Goal: Find specific page/section: Locate a particular part of the current website

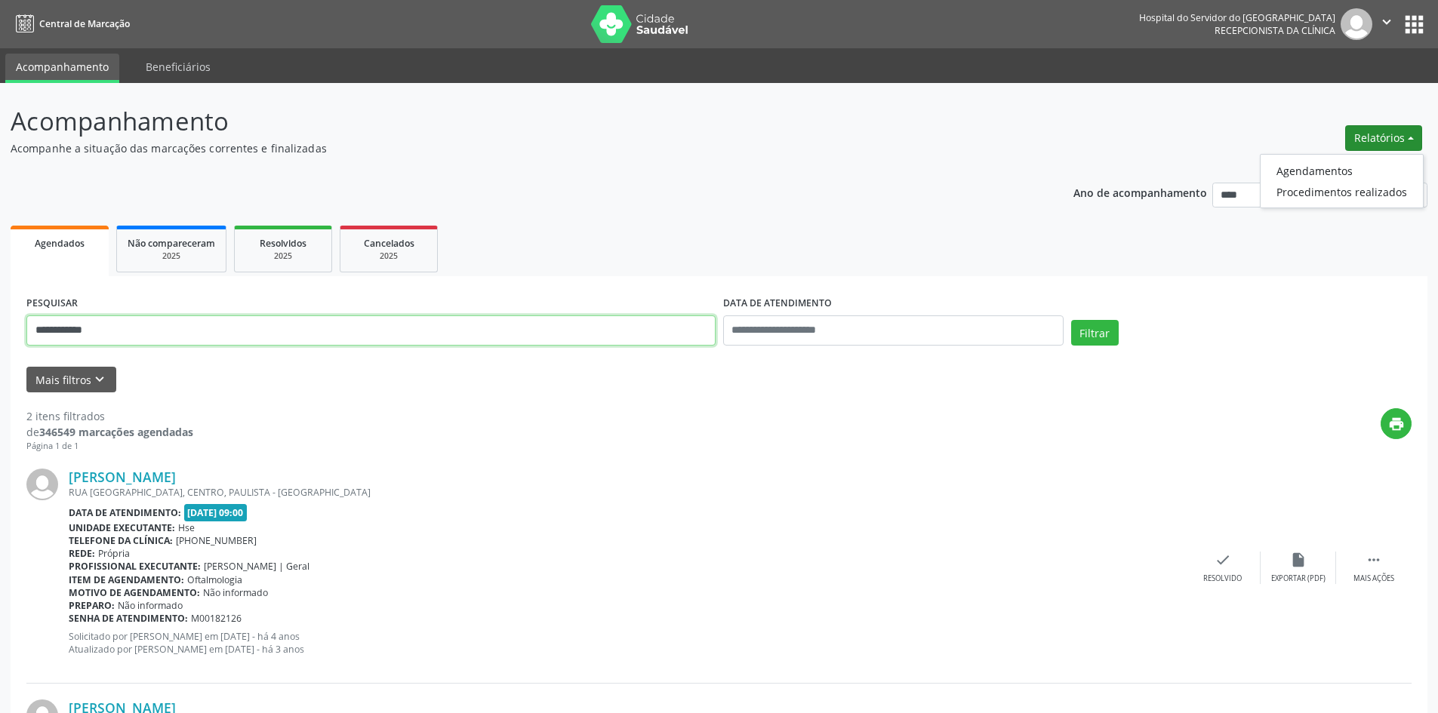
click at [256, 328] on input "**********" at bounding box center [370, 331] width 689 height 30
type input "*"
click at [1097, 331] on button "Filtrar" at bounding box center [1095, 333] width 48 height 26
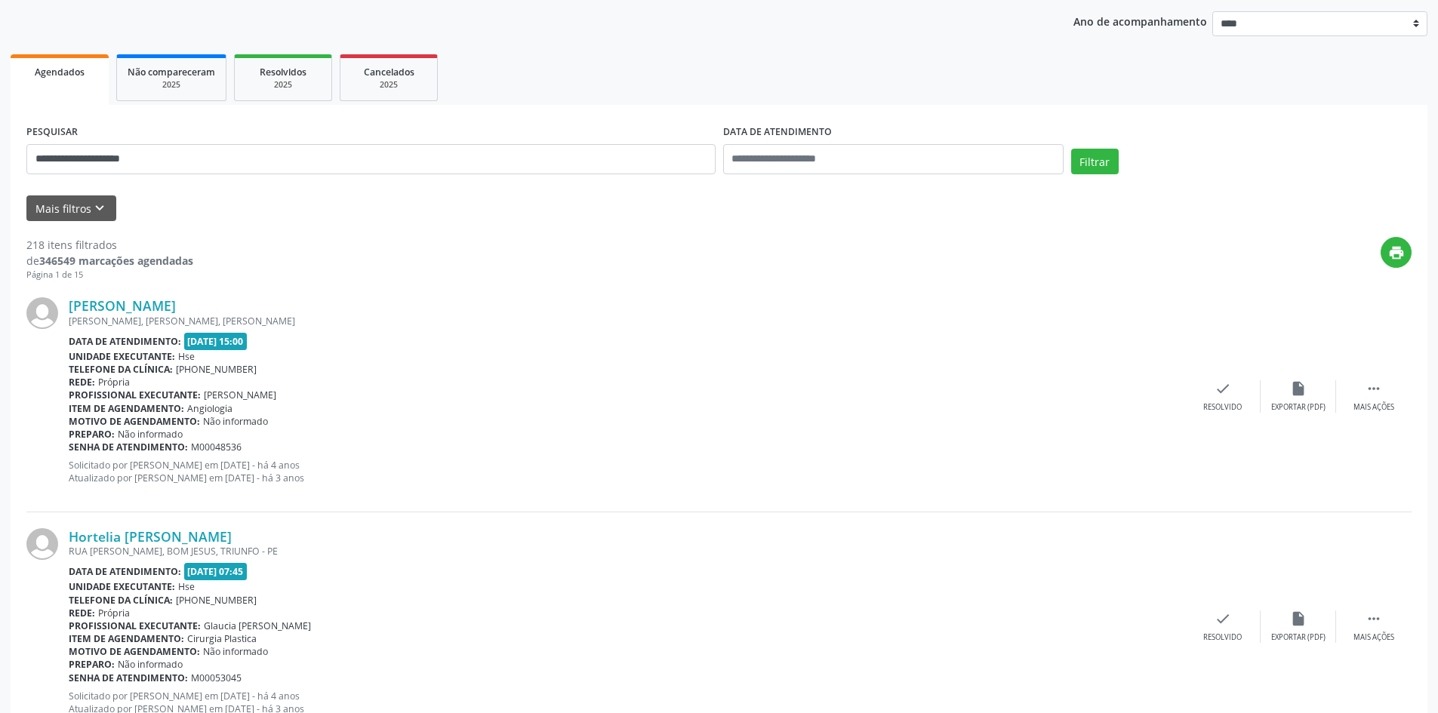
scroll to position [151, 0]
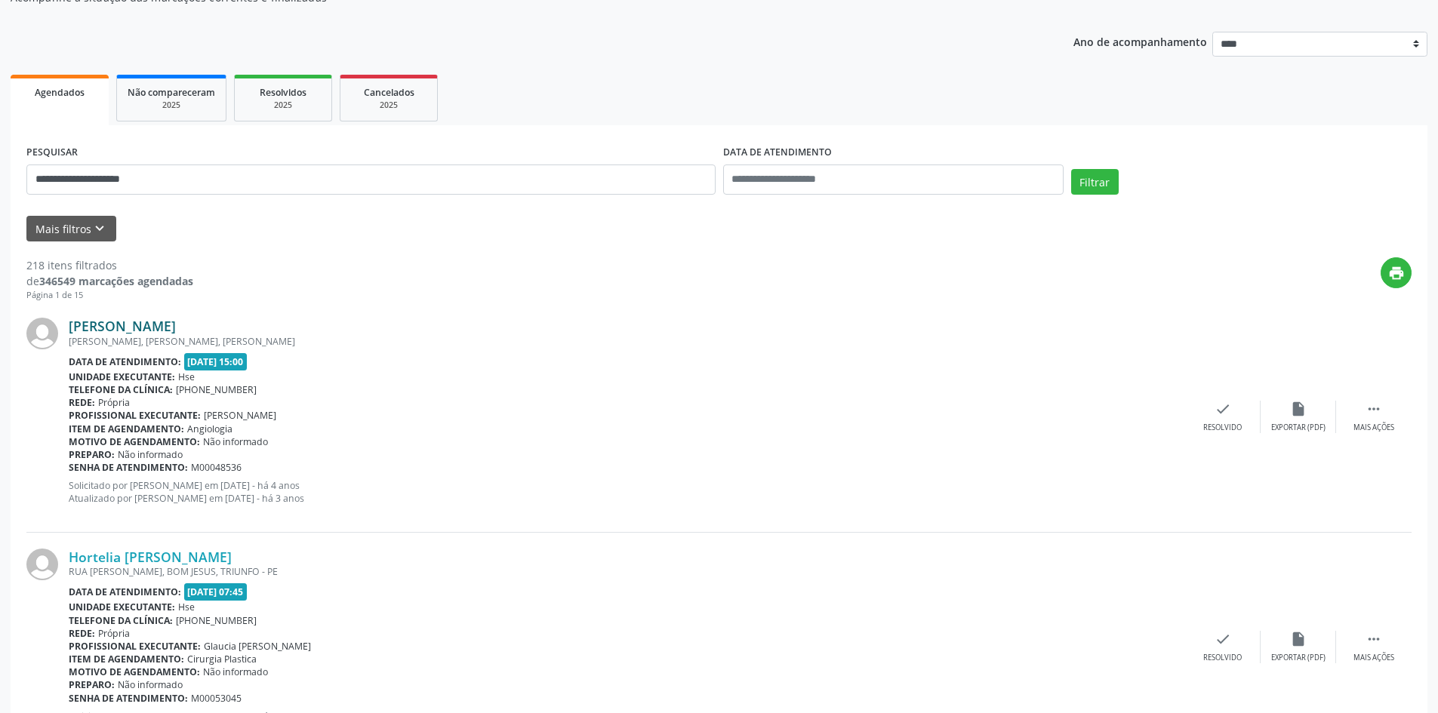
click at [121, 324] on link "[PERSON_NAME]" at bounding box center [122, 326] width 107 height 17
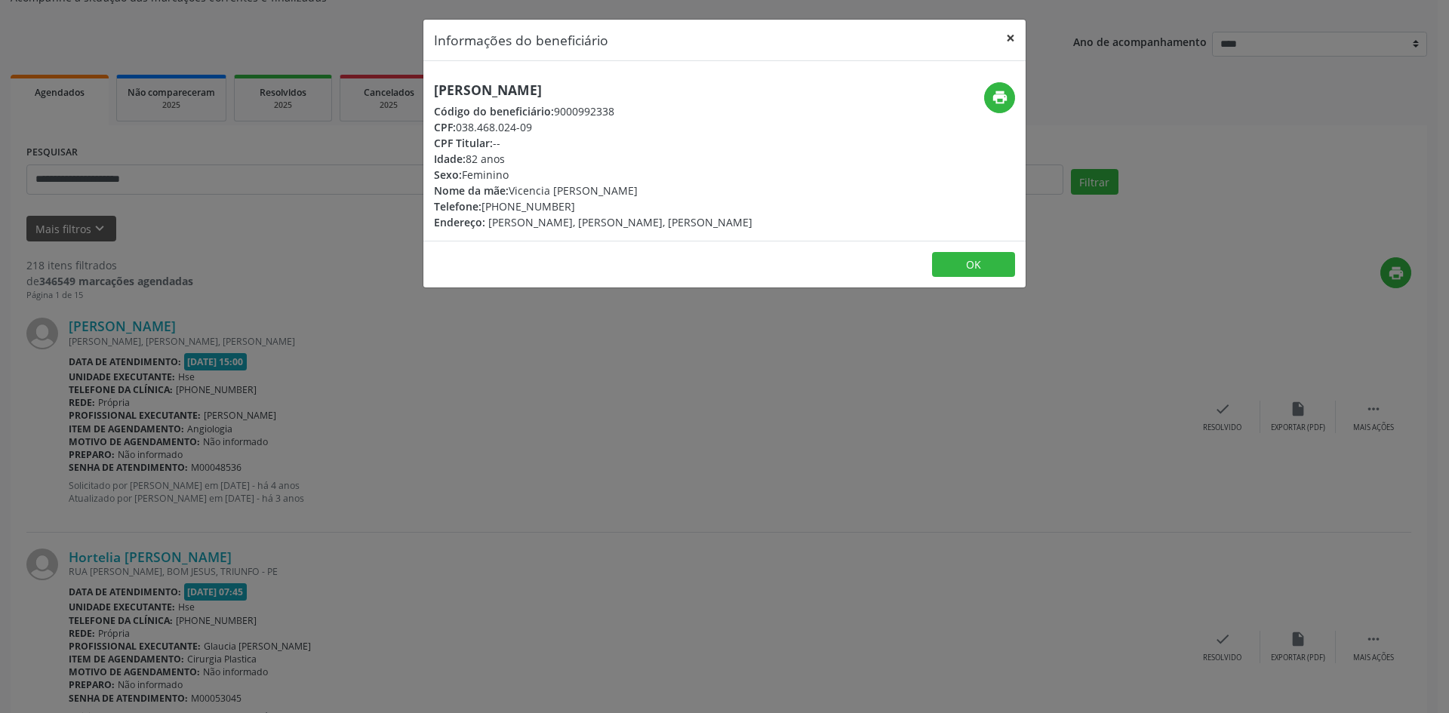
click at [1011, 36] on button "×" at bounding box center [1011, 38] width 30 height 37
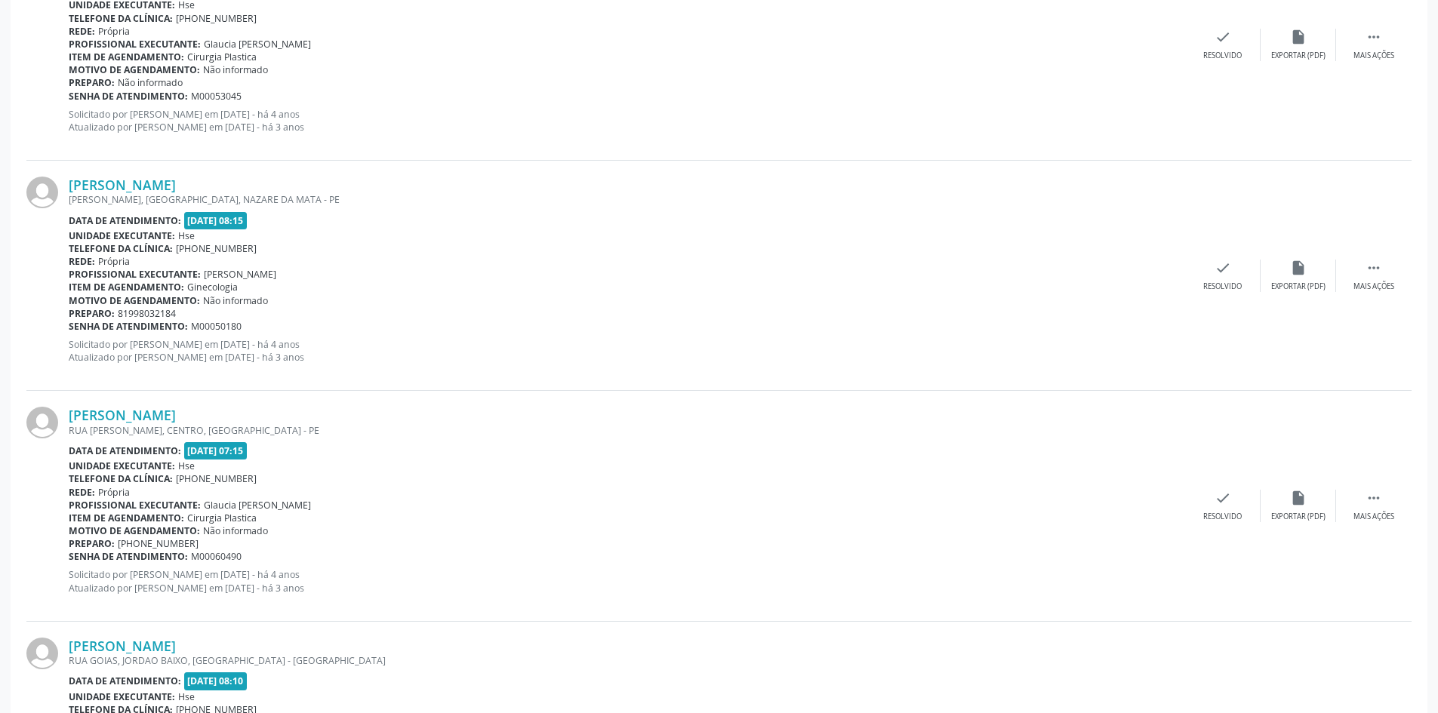
scroll to position [755, 0]
click at [126, 415] on link "[PERSON_NAME]" at bounding box center [122, 413] width 107 height 17
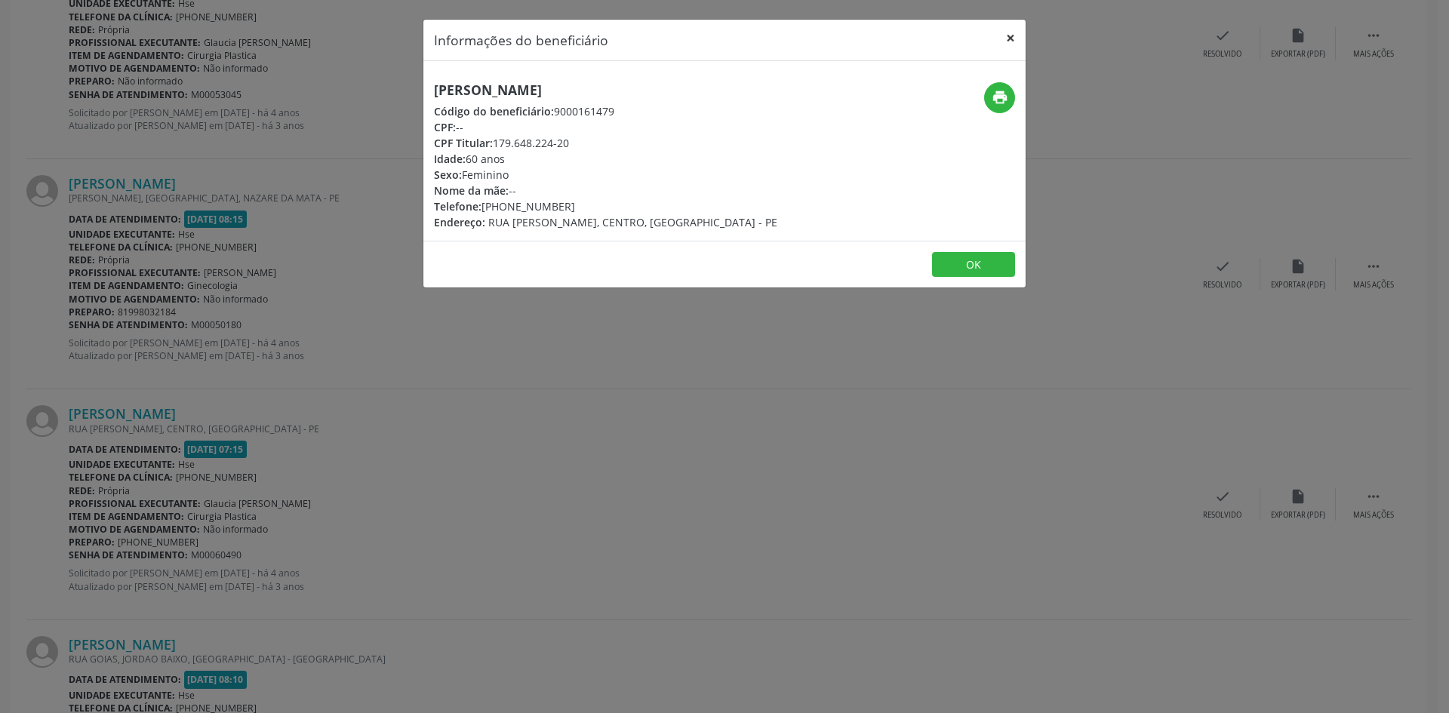
click at [1013, 38] on button "×" at bounding box center [1011, 38] width 30 height 37
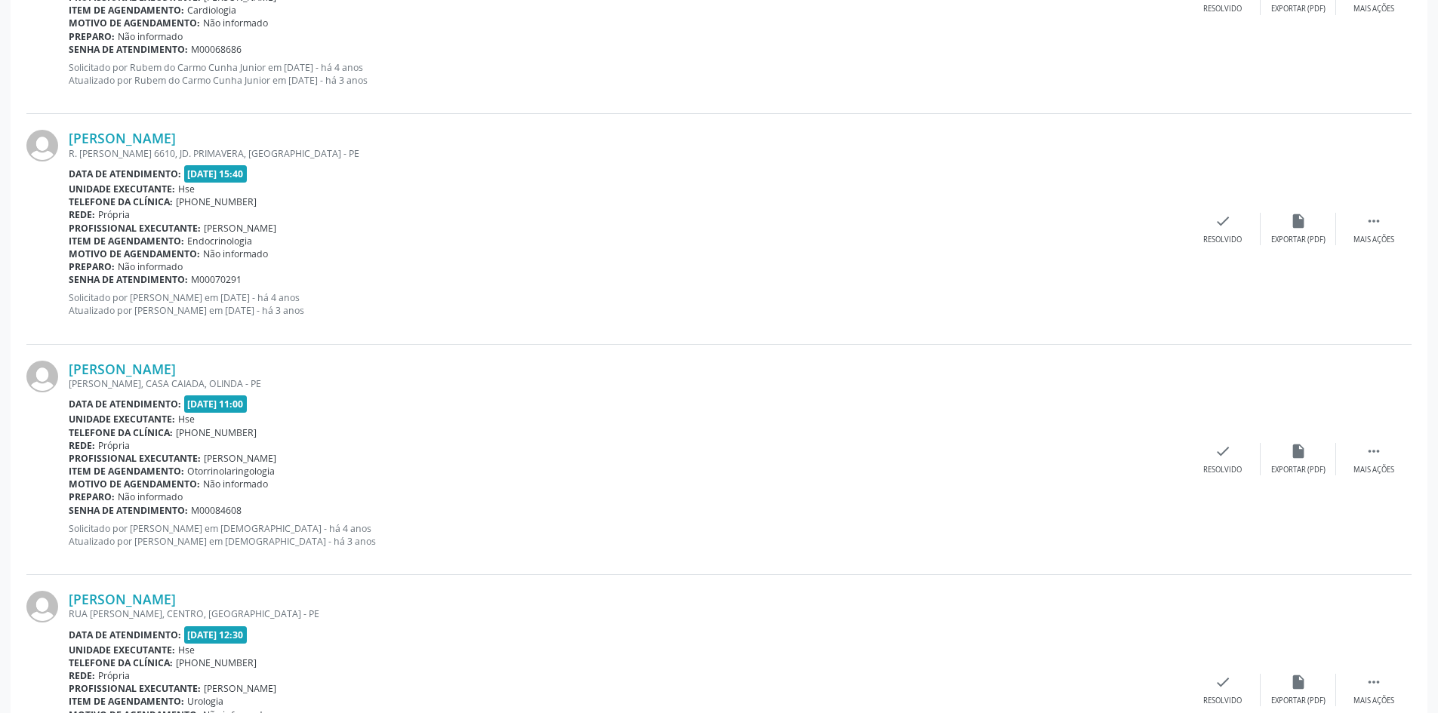
scroll to position [1510, 0]
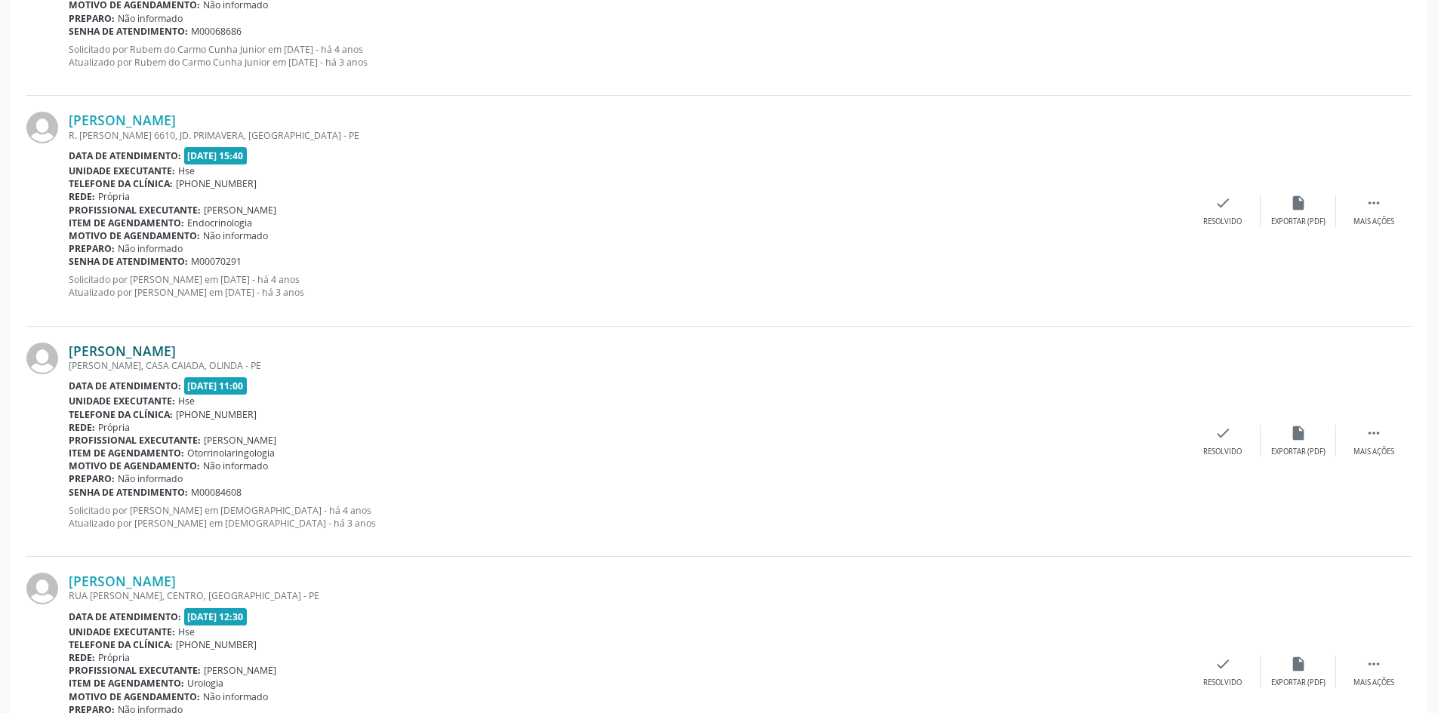
click at [127, 350] on link "[PERSON_NAME]" at bounding box center [122, 351] width 107 height 17
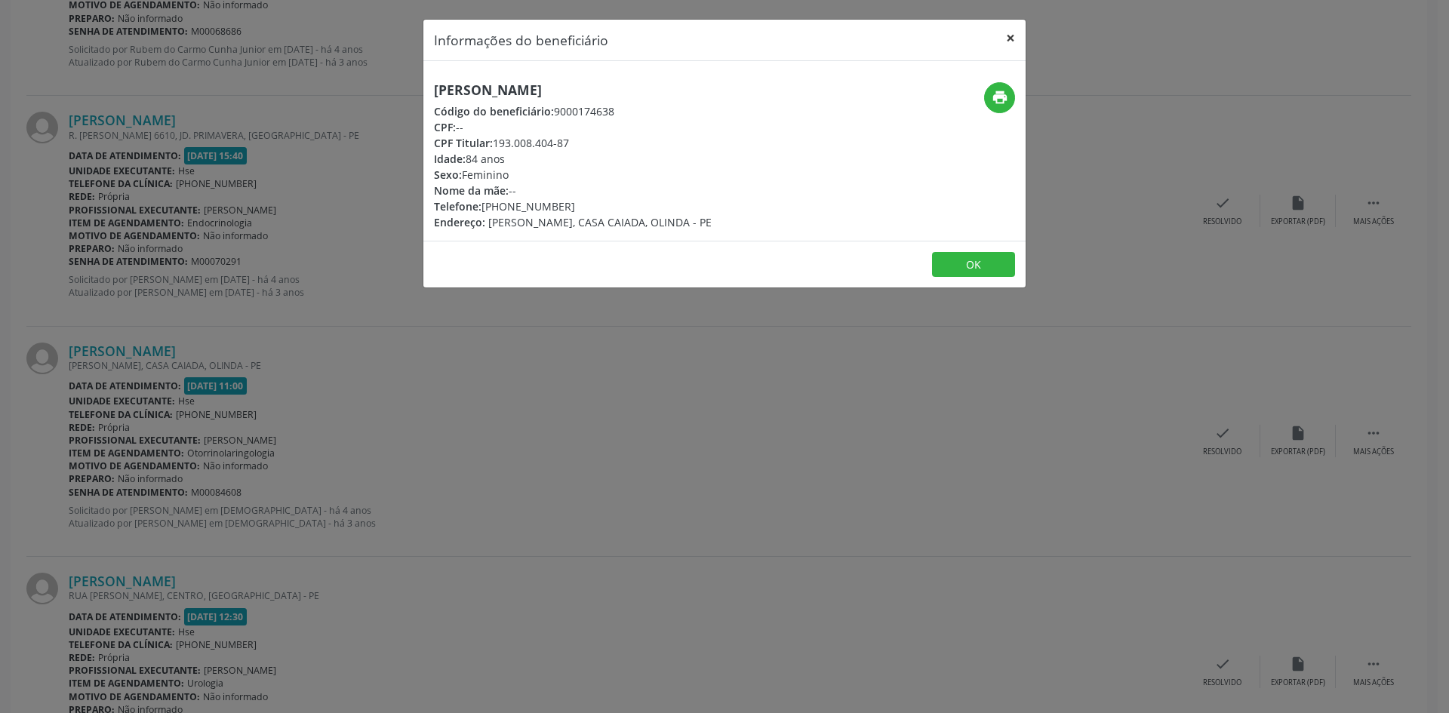
click at [1011, 38] on button "×" at bounding box center [1011, 38] width 30 height 37
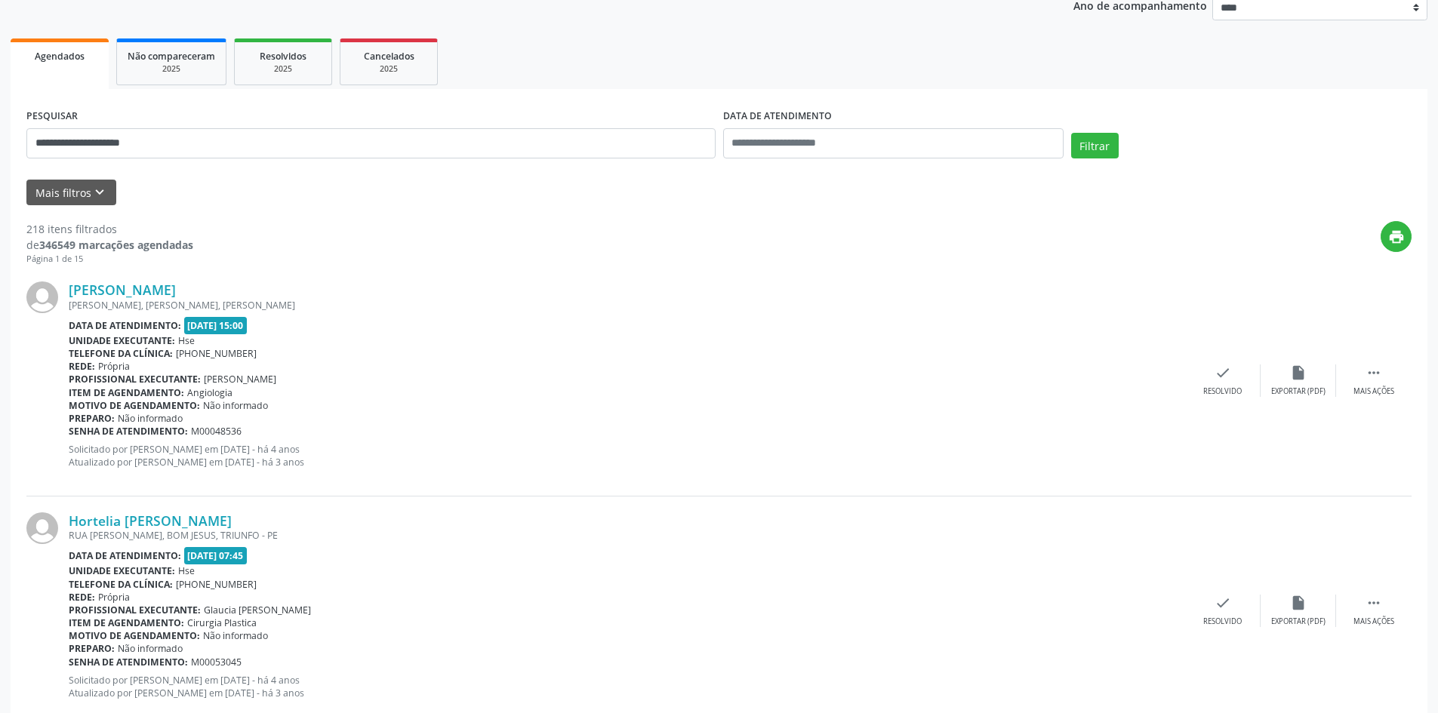
scroll to position [0, 0]
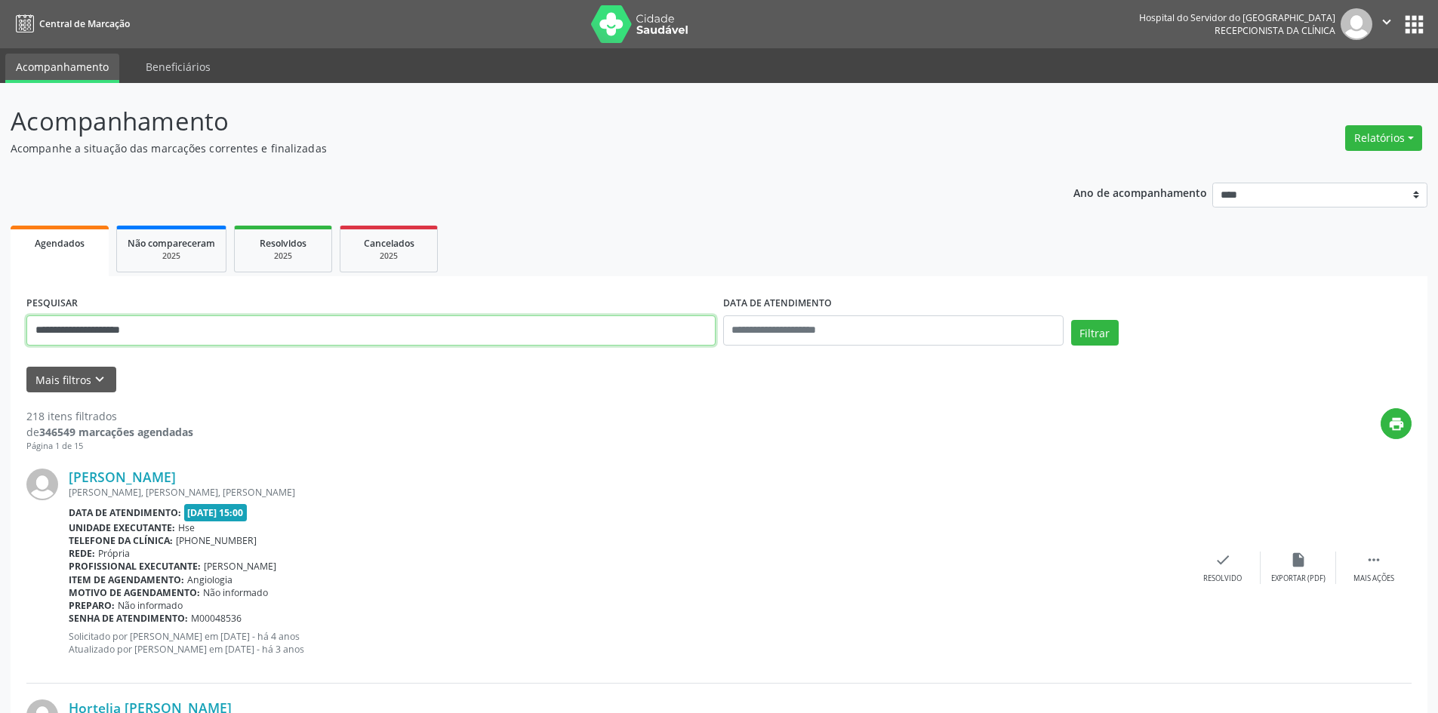
click at [153, 330] on input "**********" at bounding box center [370, 331] width 689 height 30
type input "*"
type input "**********"
click at [1088, 331] on button "Filtrar" at bounding box center [1095, 333] width 48 height 26
click at [134, 476] on link "[PERSON_NAME]" at bounding box center [122, 477] width 107 height 17
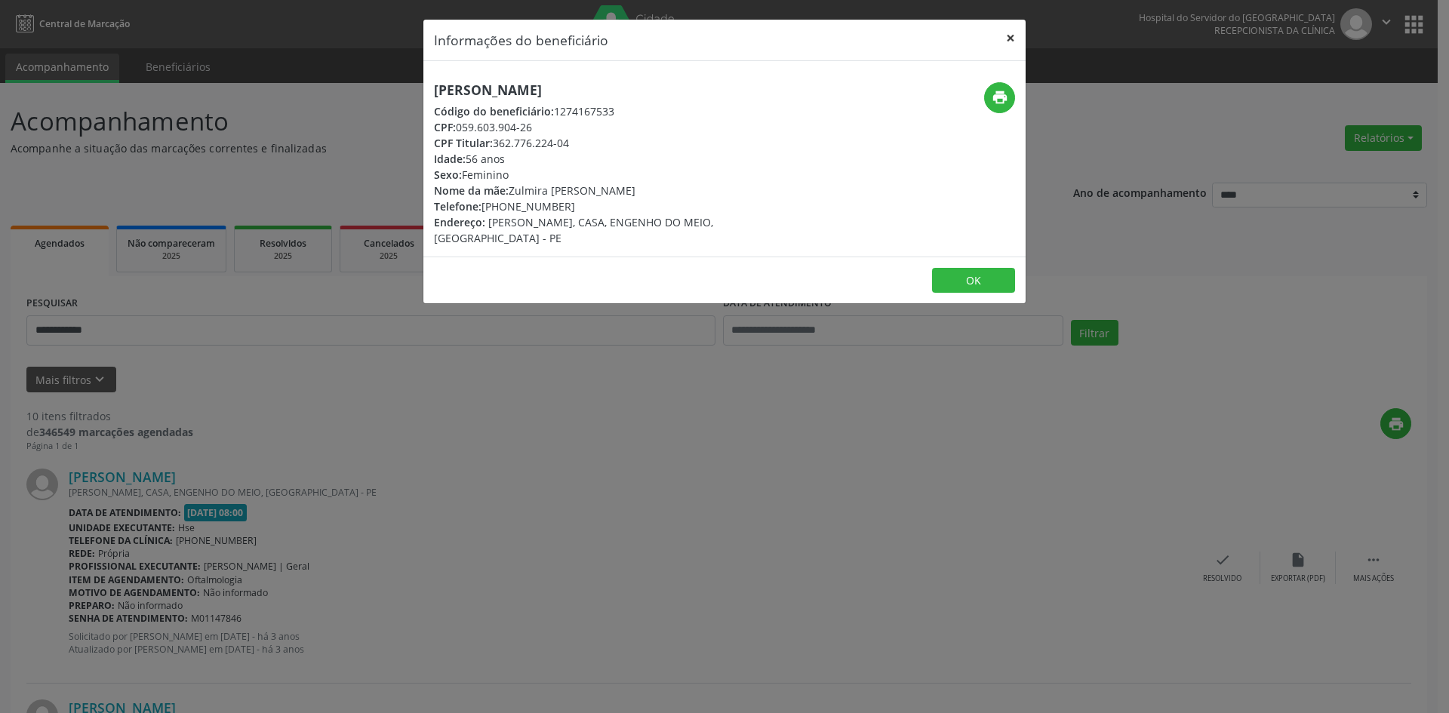
click at [1012, 38] on button "×" at bounding box center [1011, 38] width 30 height 37
